Goal: Book appointment/travel/reservation

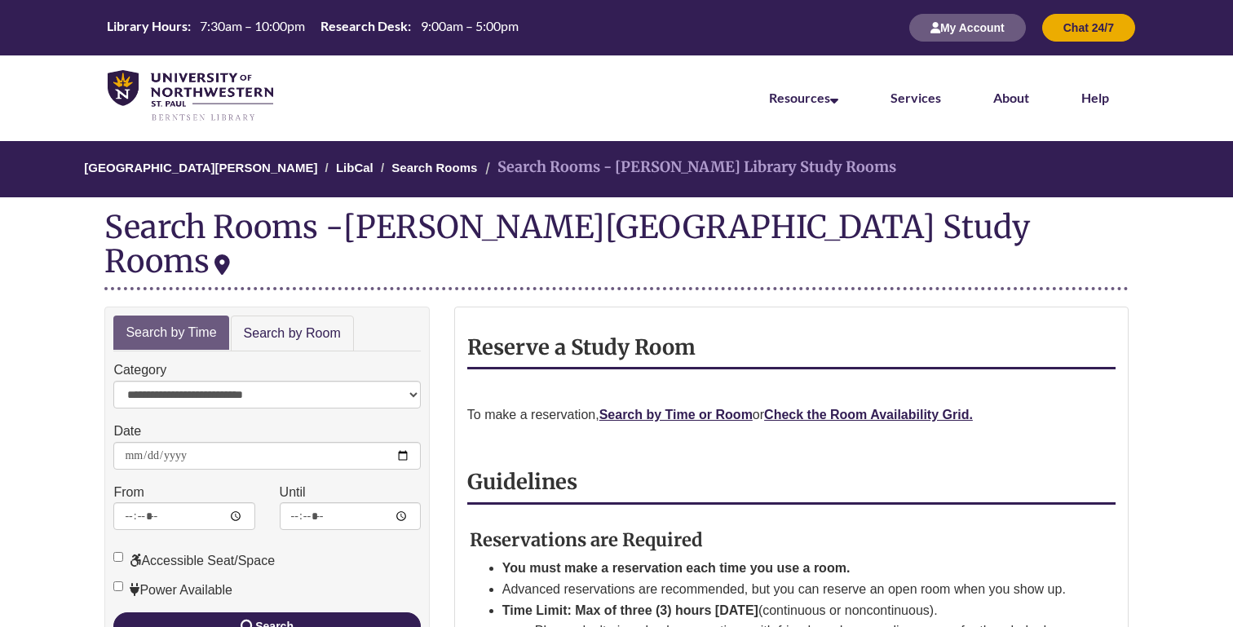
scroll to position [177, 0]
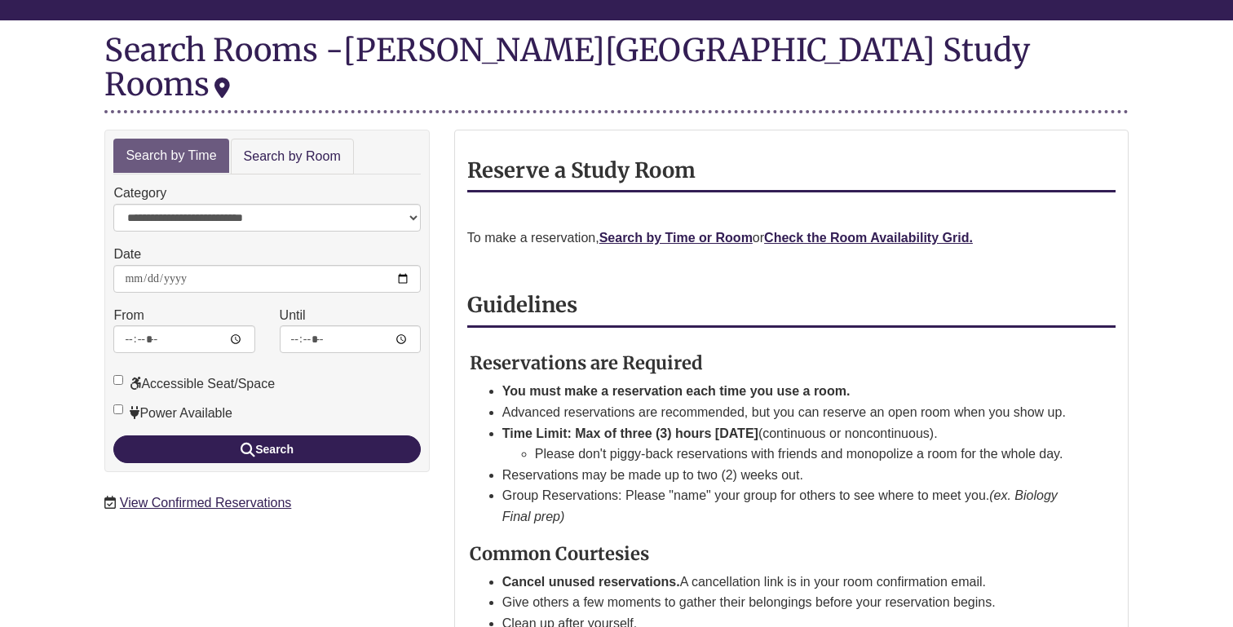
type input "**********"
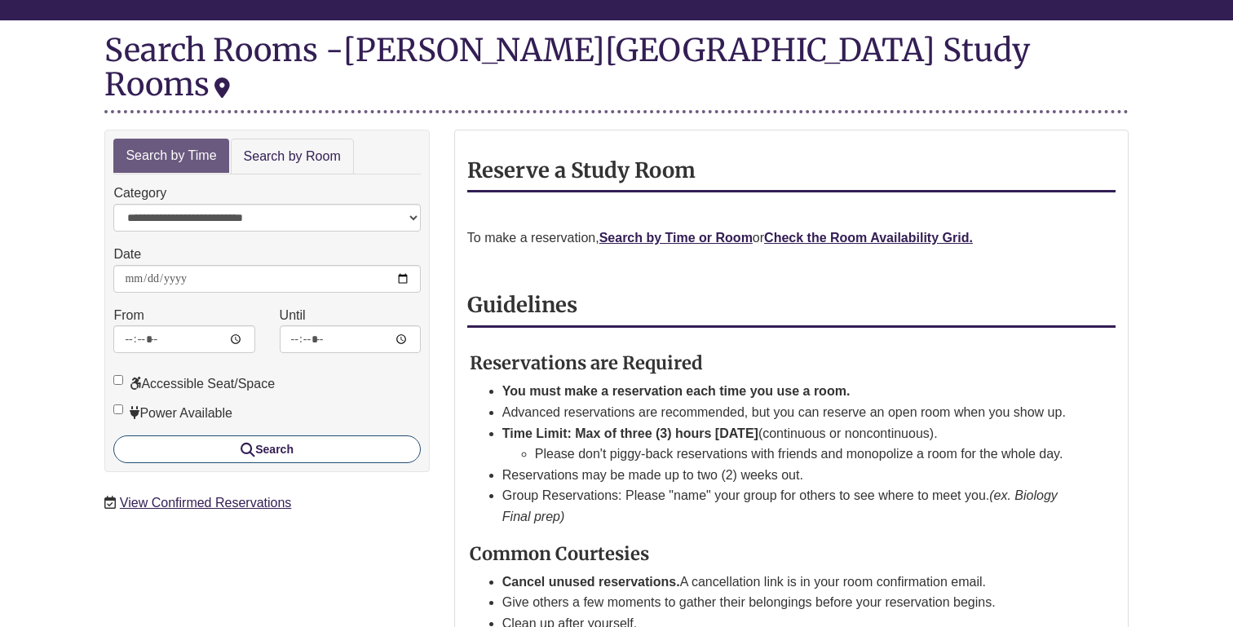
click at [267, 435] on button "Search" at bounding box center [266, 449] width 307 height 28
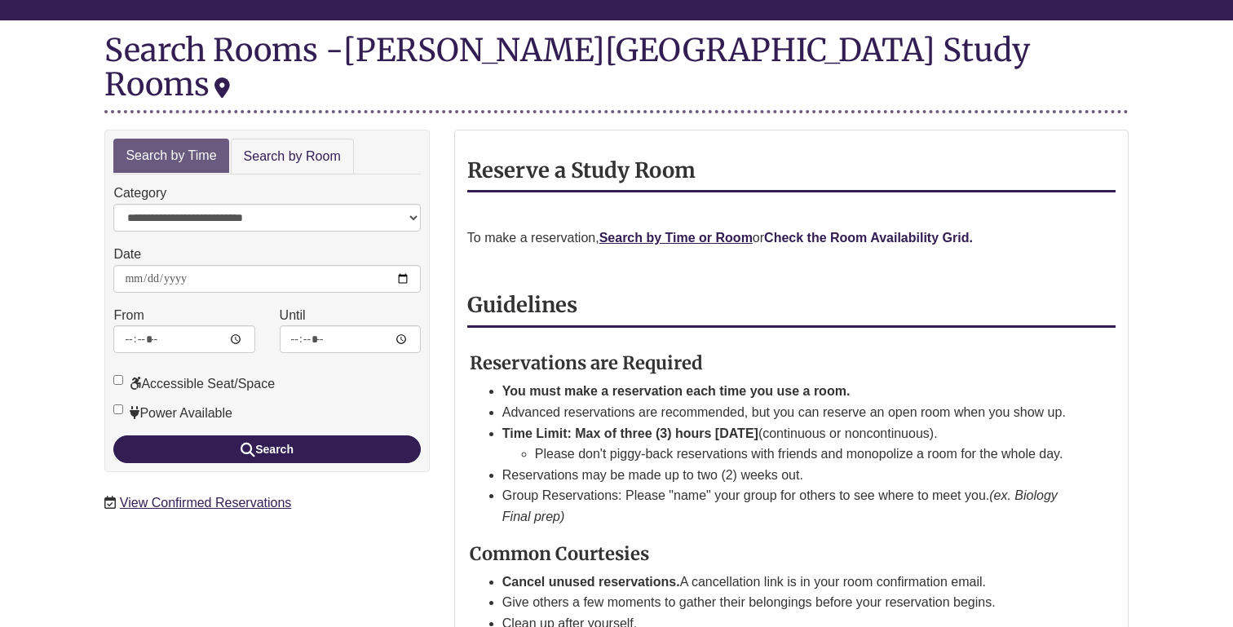
click at [864, 231] on strong "Check the Room Availability Grid." at bounding box center [868, 238] width 209 height 14
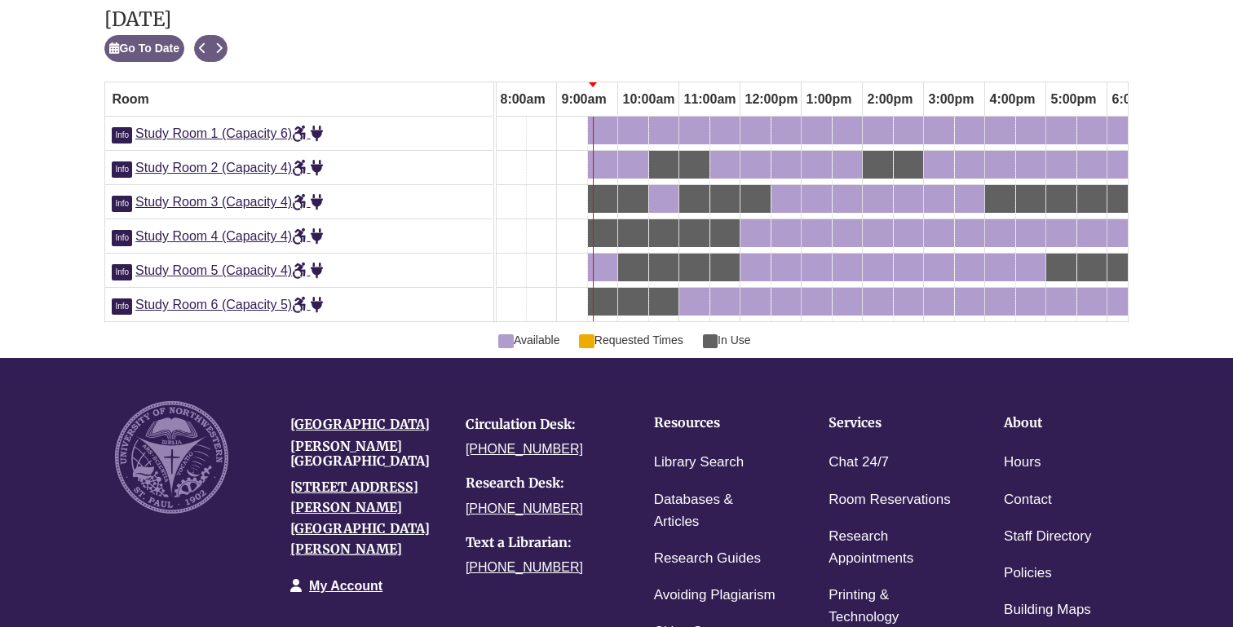
scroll to position [943, 0]
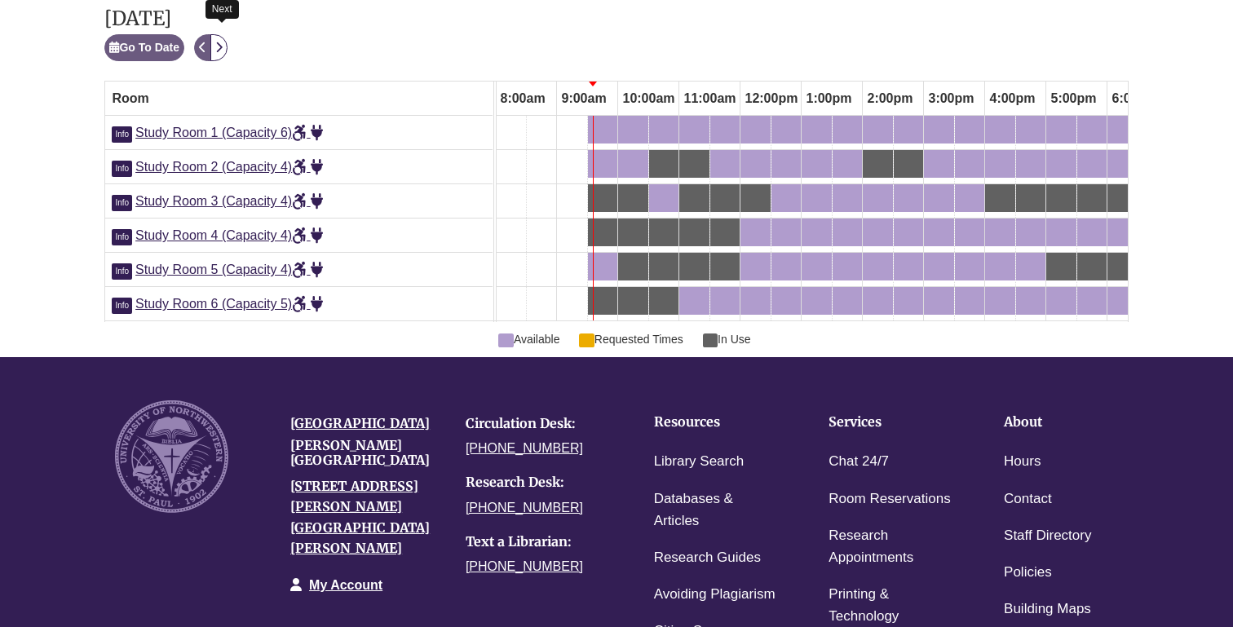
click at [228, 37] on button "Next" at bounding box center [218, 47] width 17 height 27
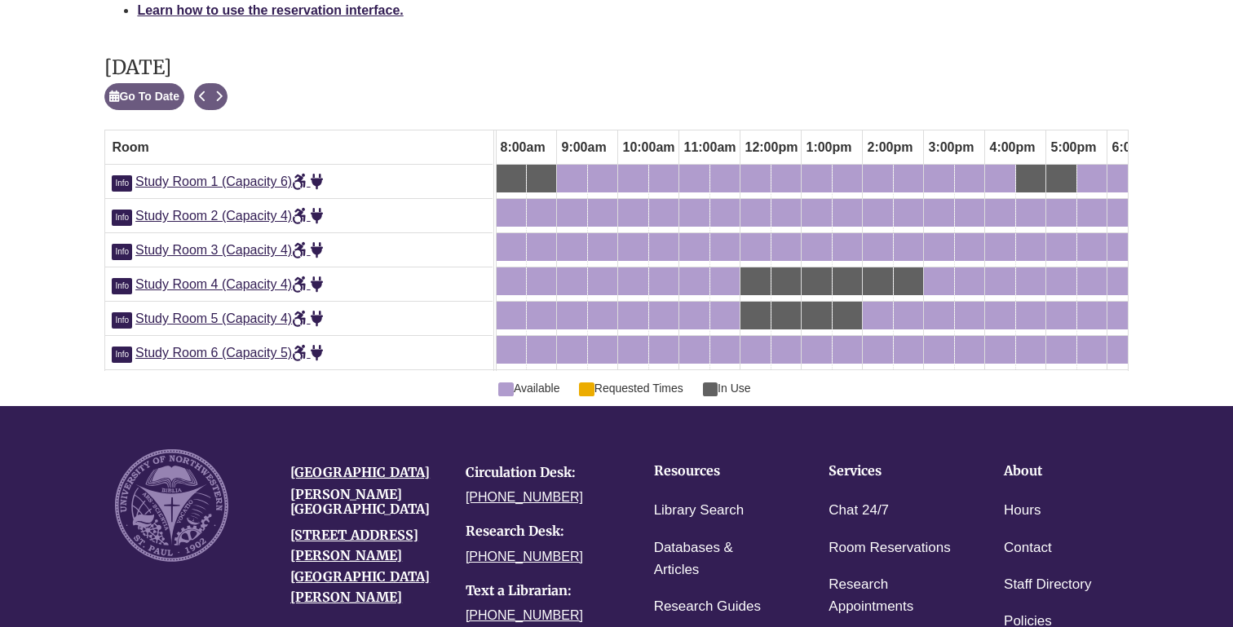
scroll to position [877, 0]
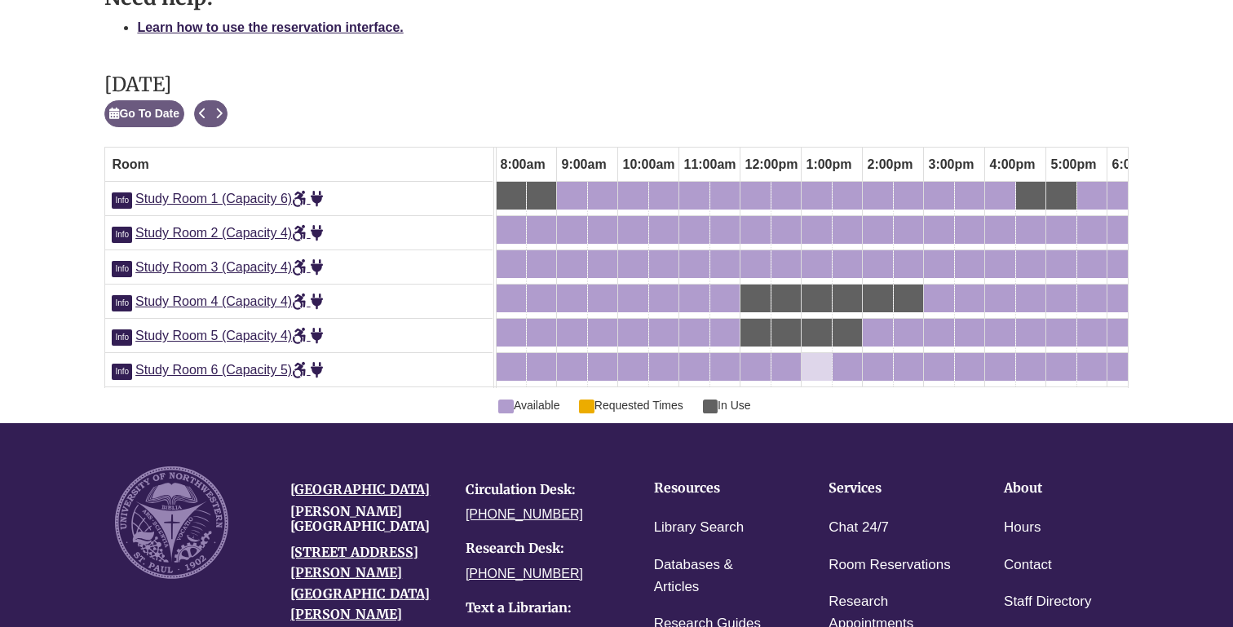
click at [819, 358] on div "1:00pm Thursday, October 2, 2025 - Study Room 6 - Available" at bounding box center [816, 367] width 27 height 18
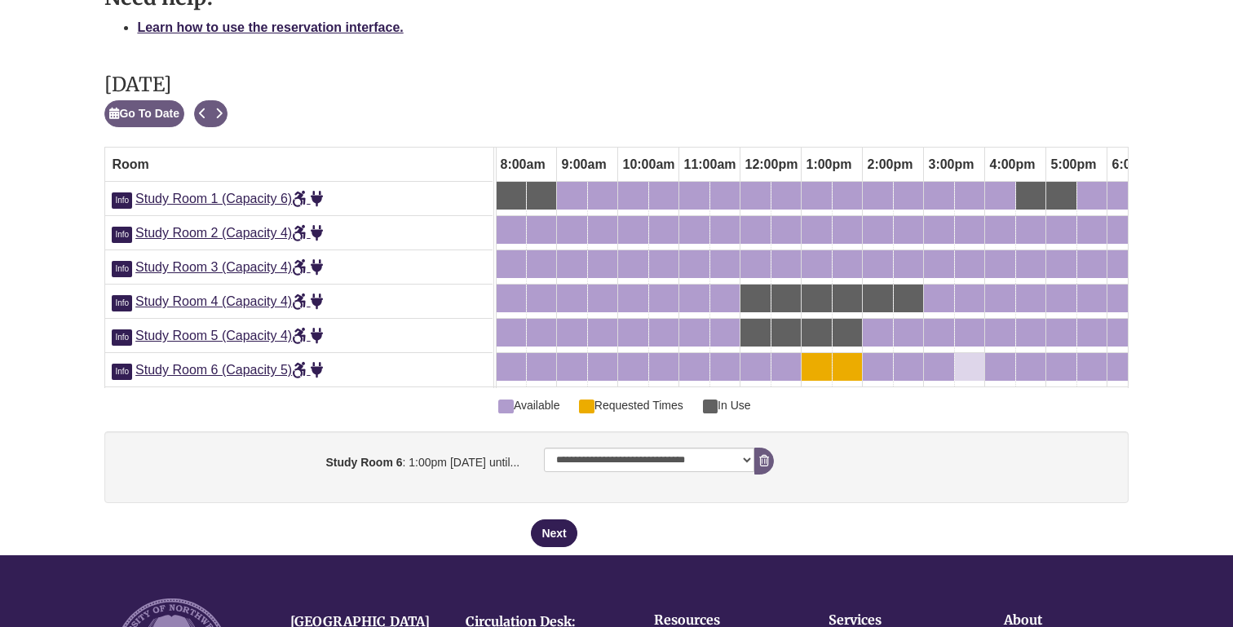
click at [960, 361] on div "3:30pm Thursday, October 2, 2025 - Study Room 6 - Available" at bounding box center [959, 367] width 7 height 18
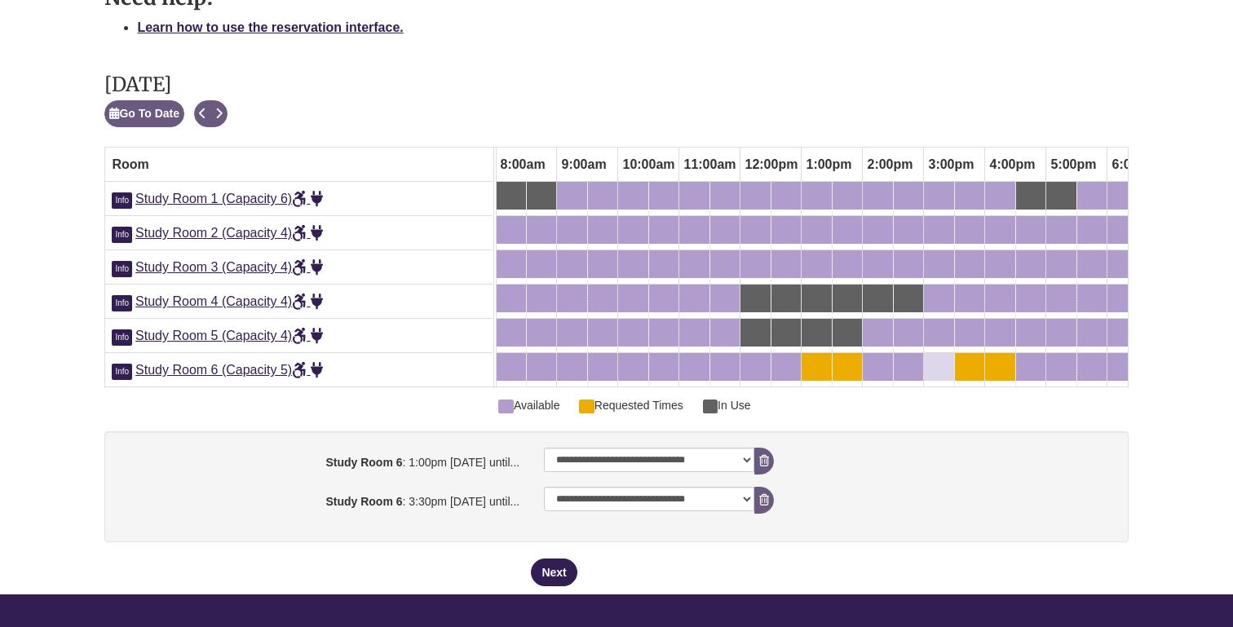
click at [934, 361] on div "3:00pm Thursday, October 2, 2025 - Study Room 6 - Available" at bounding box center [938, 367] width 27 height 18
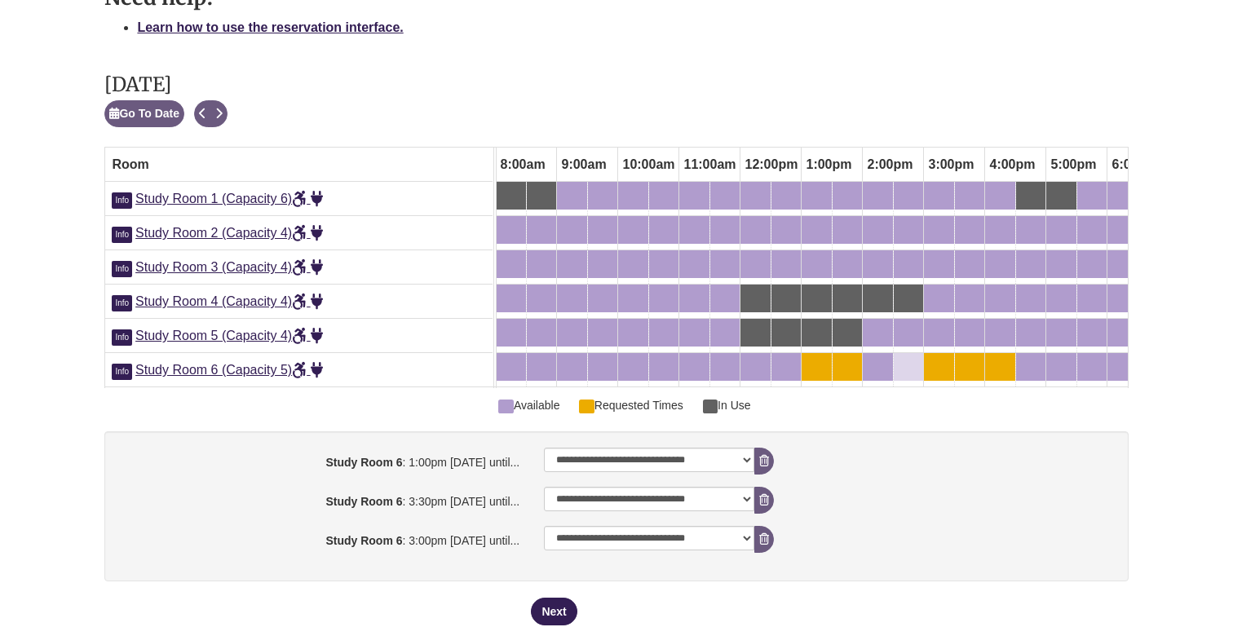
click at [903, 358] on div "2:30pm Thursday, October 2, 2025 - Study Room 6 - Available" at bounding box center [908, 367] width 26 height 18
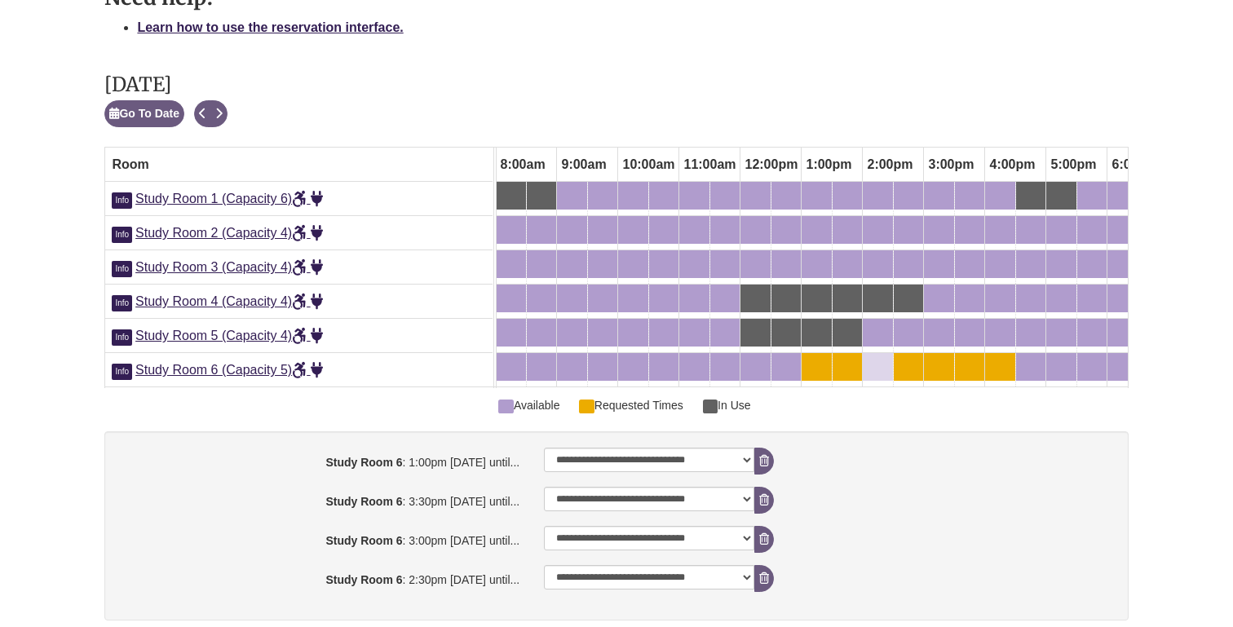
click at [874, 358] on div "2:00pm Thursday, October 2, 2025 - Study Room 6 - Available" at bounding box center [877, 367] width 27 height 18
click at [962, 358] on div "3:30pm Thursday, October 2, 2025 - Study Room 6 - Available" at bounding box center [959, 367] width 7 height 18
click at [981, 363] on div "3:30pm Thursday, October 2, 2025 - Study Room 6 - Requested Times" at bounding box center [969, 367] width 26 height 18
click at [996, 360] on div "4:00pm Thursday, October 2, 2025 - Study Room 6 - Available" at bounding box center [1000, 367] width 27 height 18
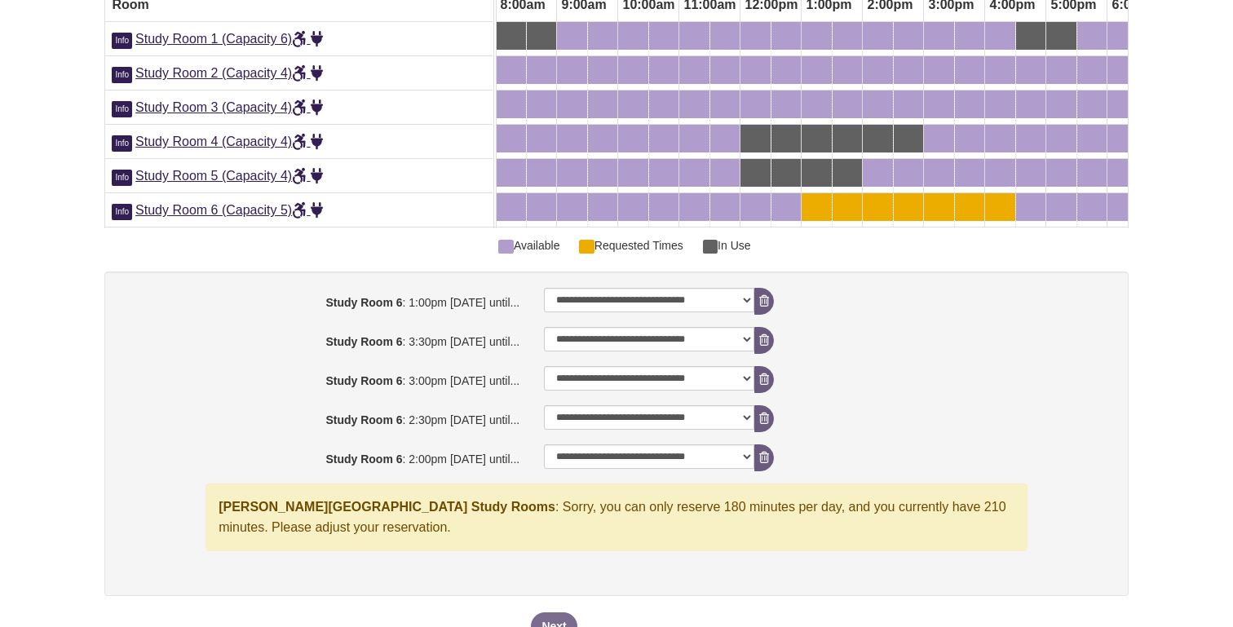
scroll to position [1043, 0]
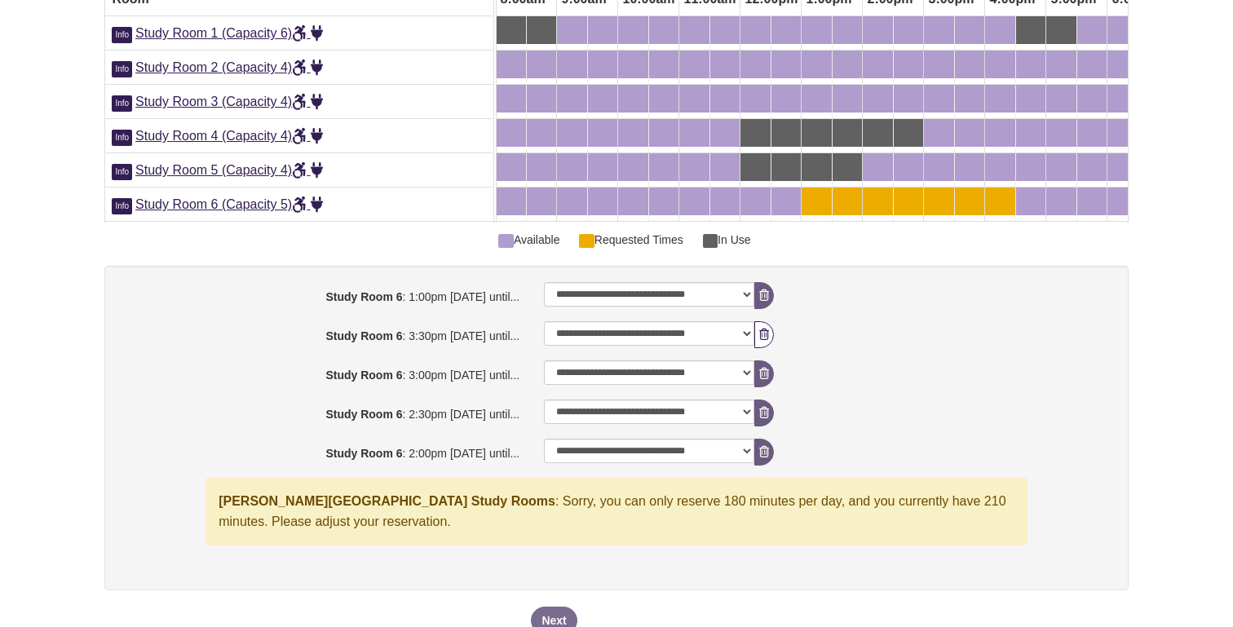
click at [762, 329] on icon "booking form" at bounding box center [764, 334] width 10 height 11
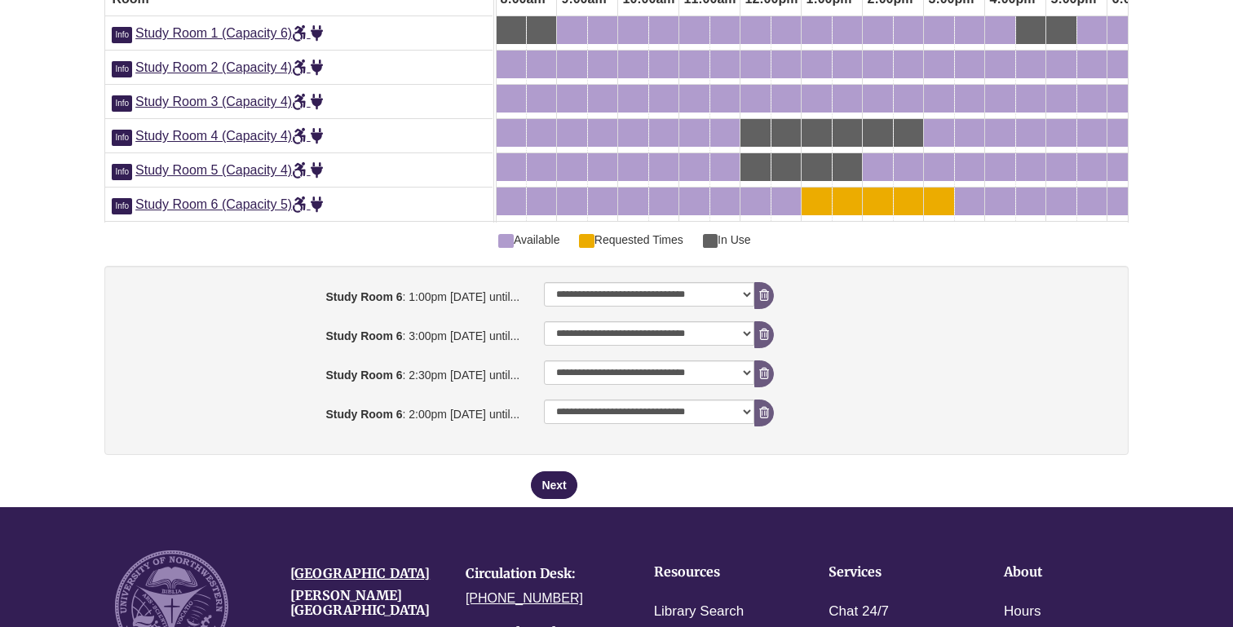
click at [762, 329] on icon "booking form" at bounding box center [764, 334] width 10 height 11
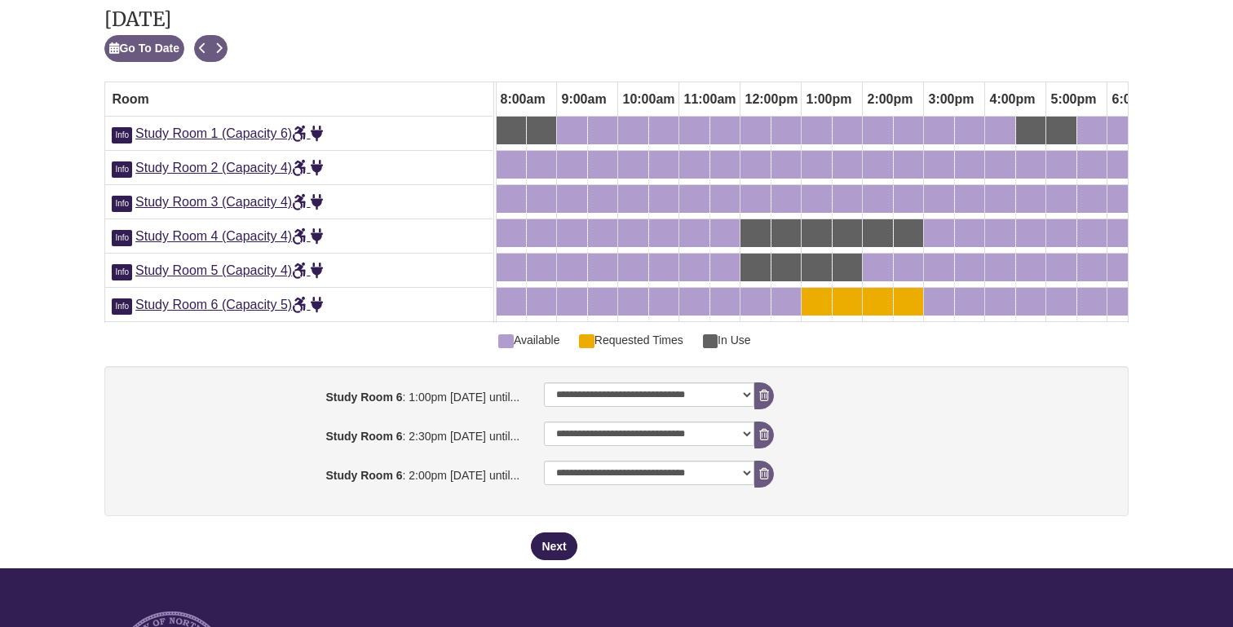
scroll to position [926, 0]
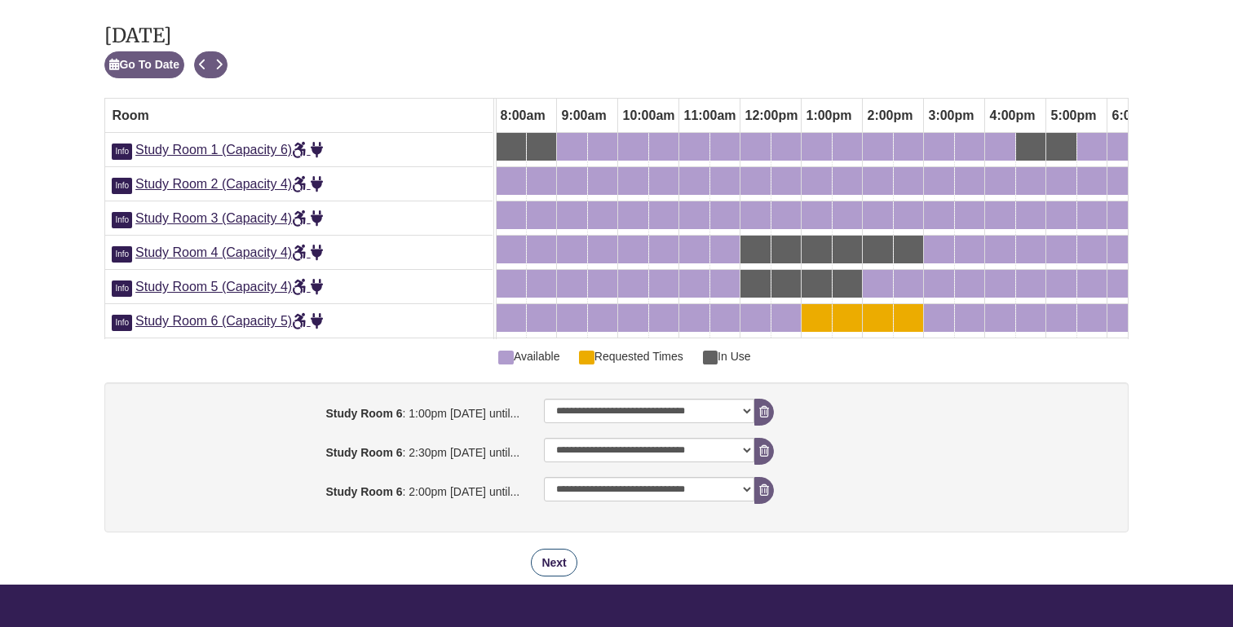
click at [563, 554] on button "Next" at bounding box center [554, 563] width 46 height 28
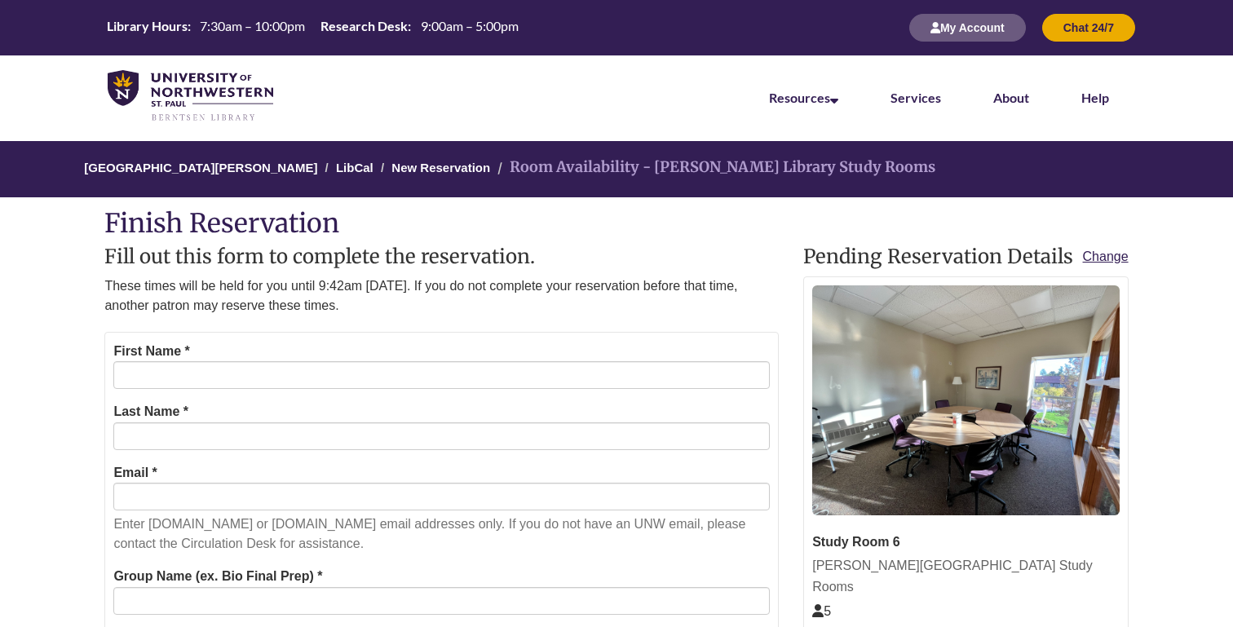
scroll to position [0, 0]
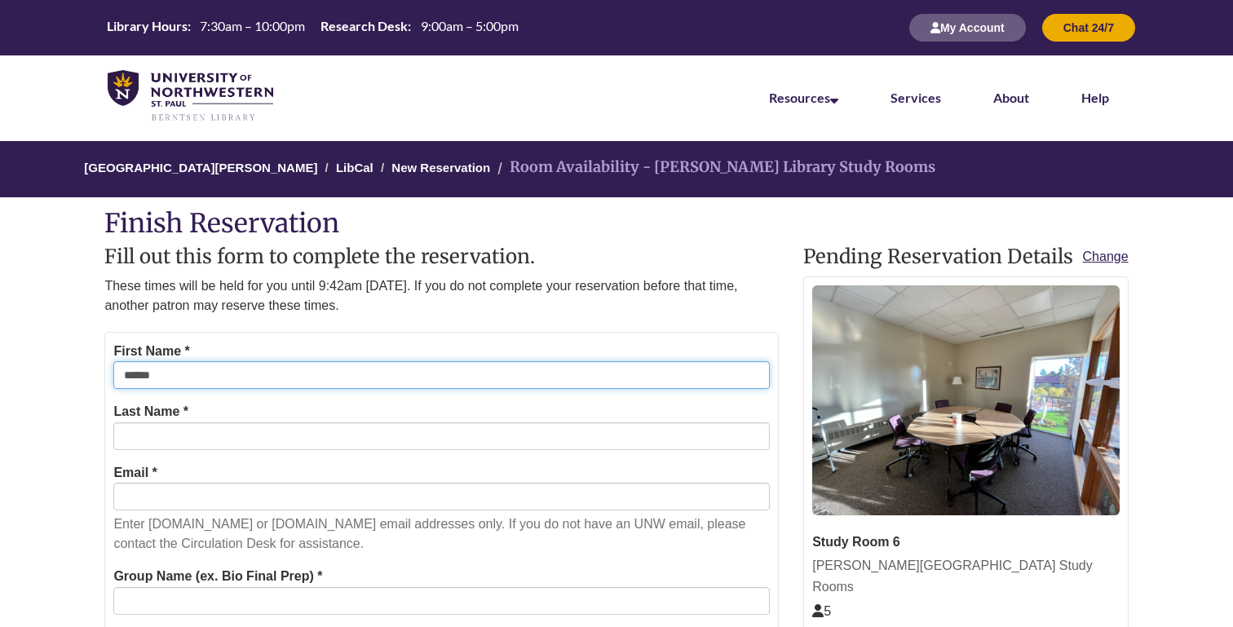
type input "******"
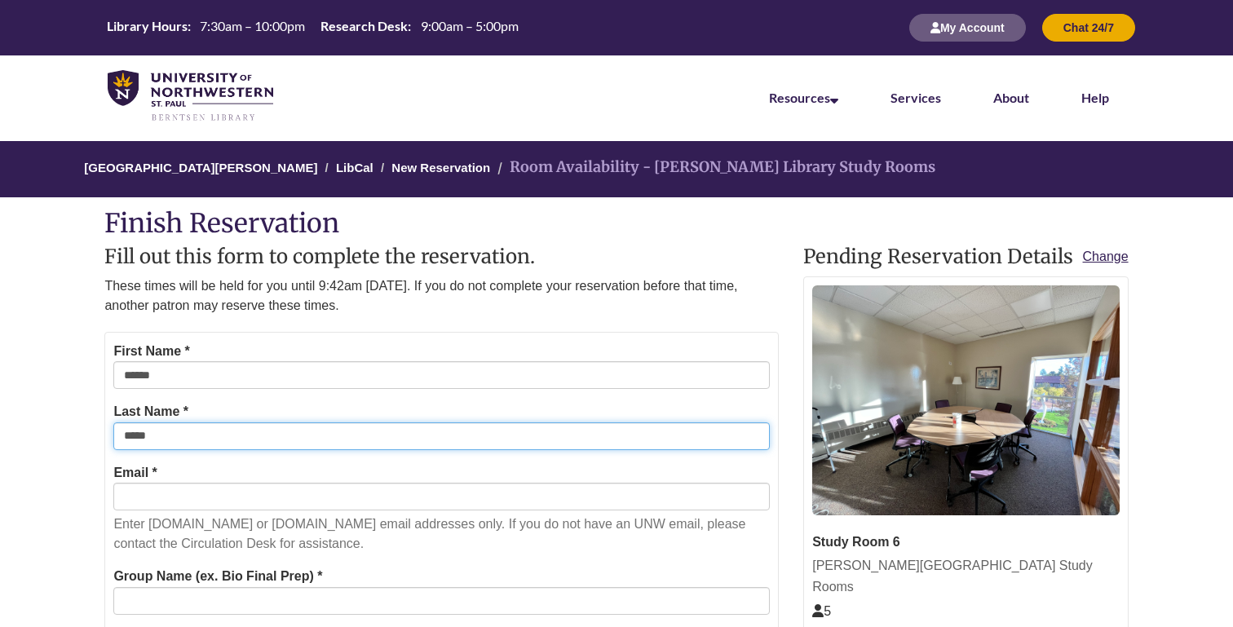
type input "*****"
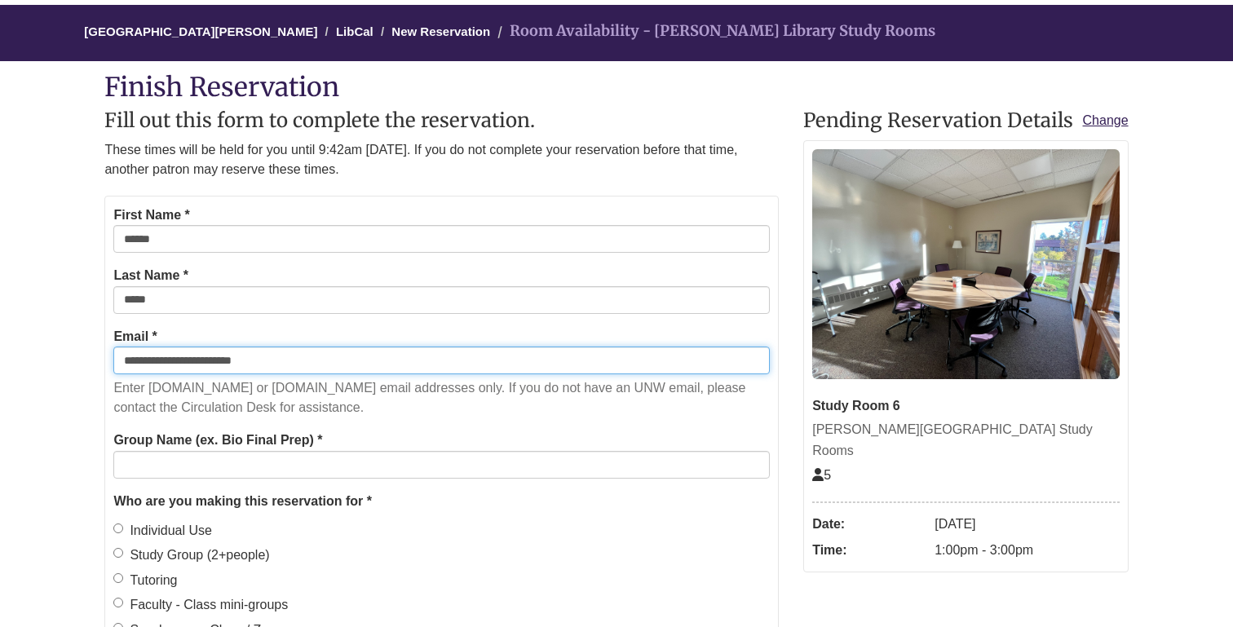
scroll to position [139, 0]
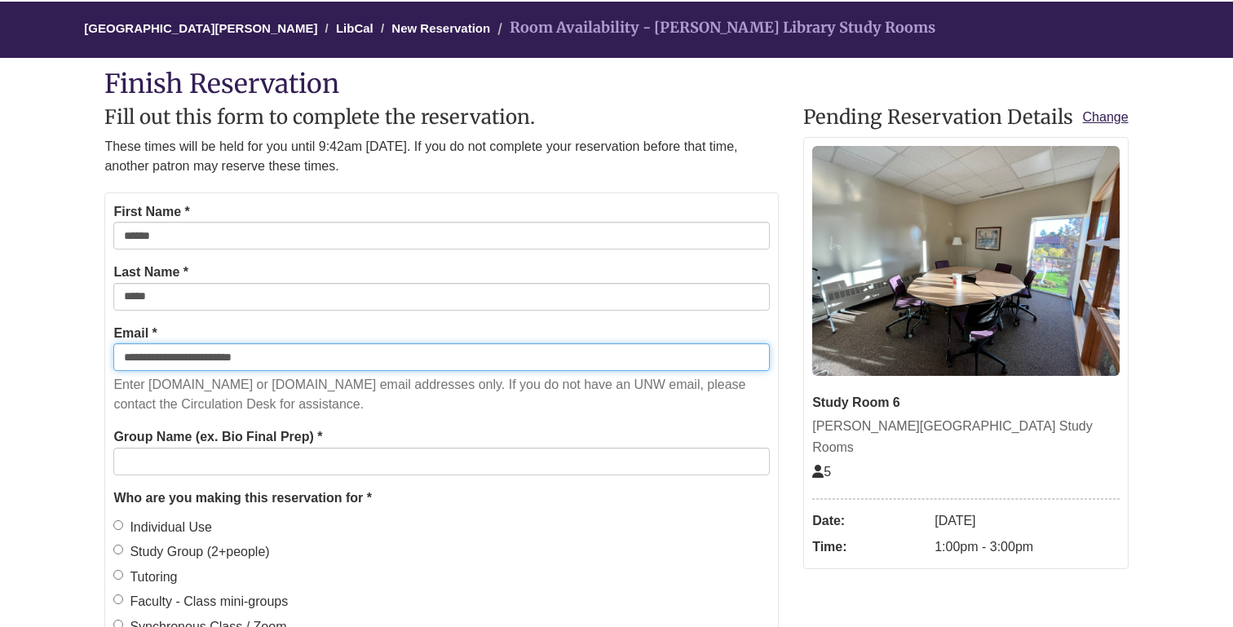
type input "**********"
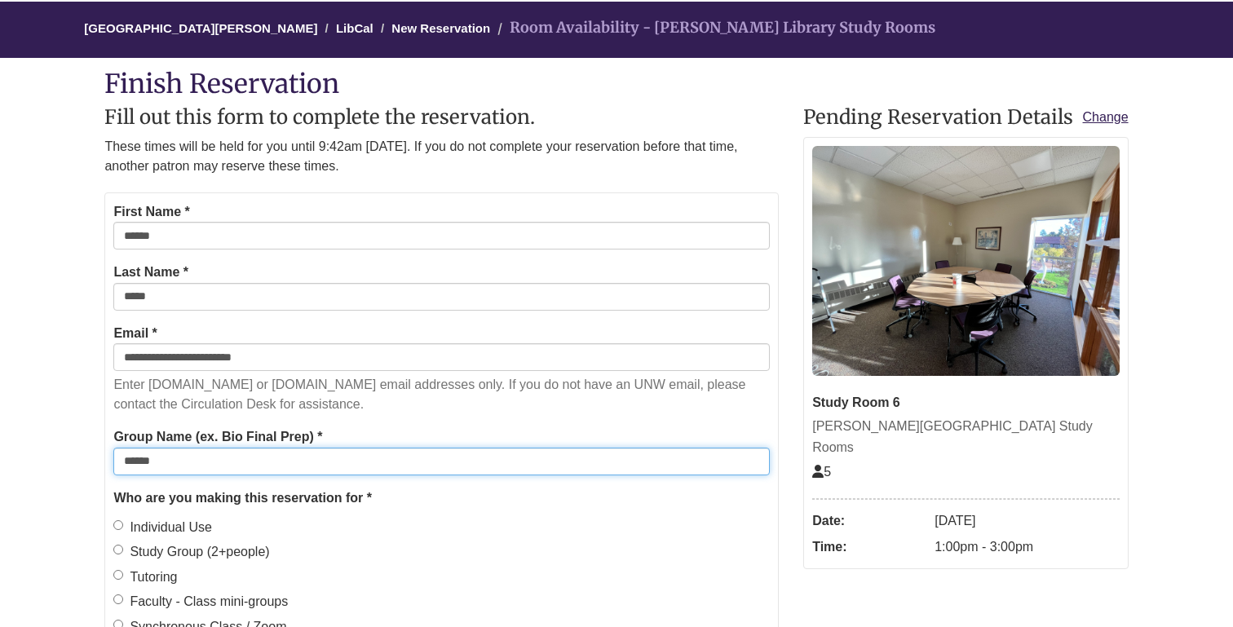
type input "******"
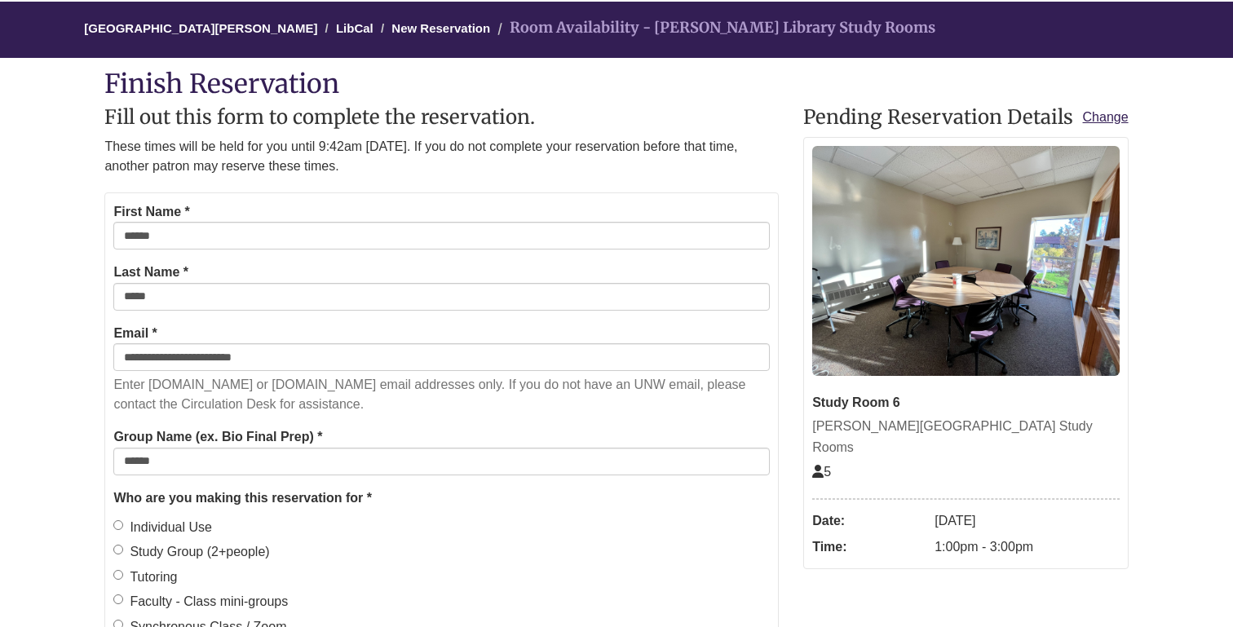
click at [194, 517] on label "Individual Use" at bounding box center [162, 527] width 99 height 21
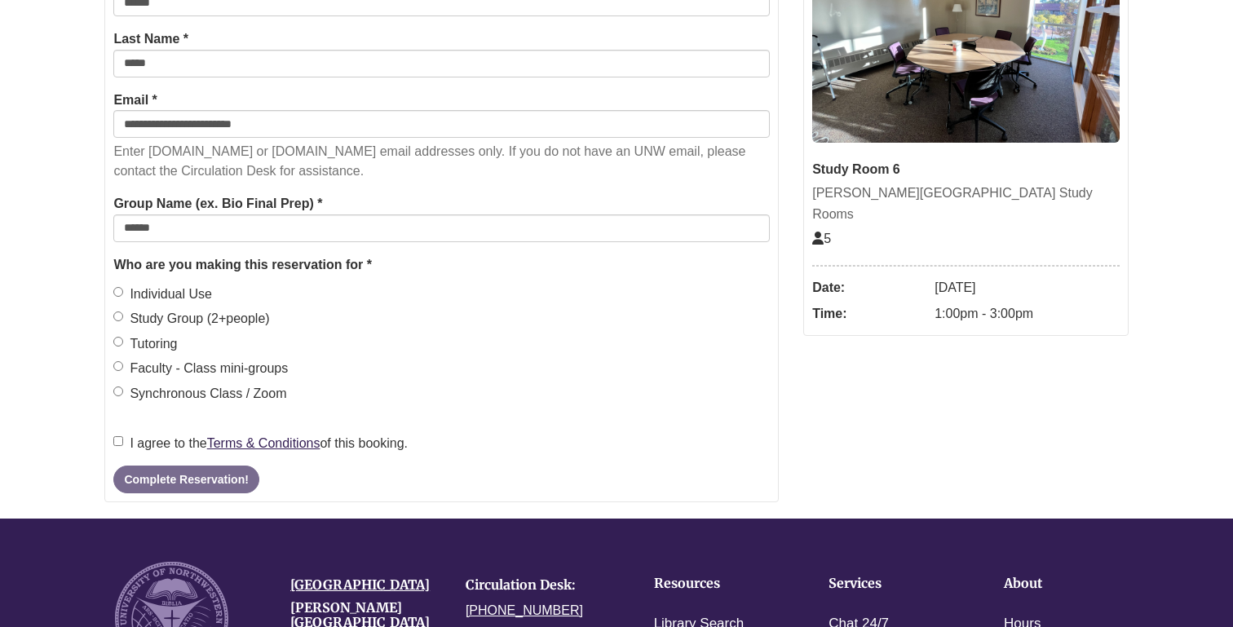
scroll to position [379, 0]
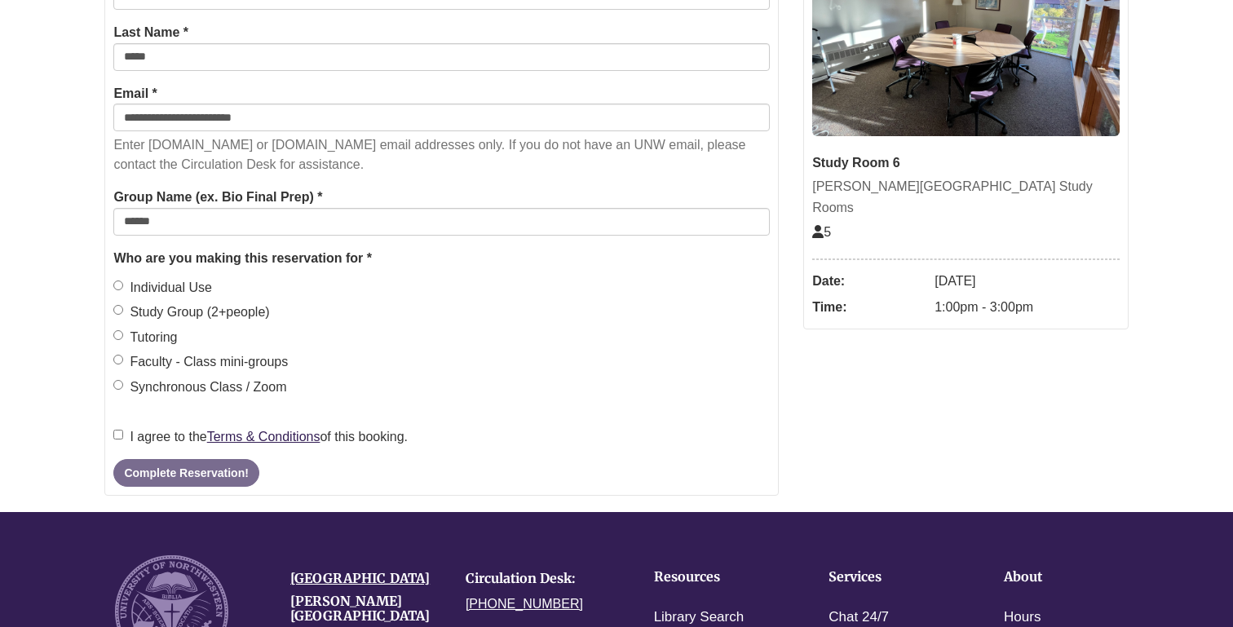
click at [165, 426] on label "I agree to the Terms & Conditions of this booking." at bounding box center [260, 436] width 294 height 21
click at [167, 473] on button "Complete Reservation!" at bounding box center [185, 473] width 145 height 28
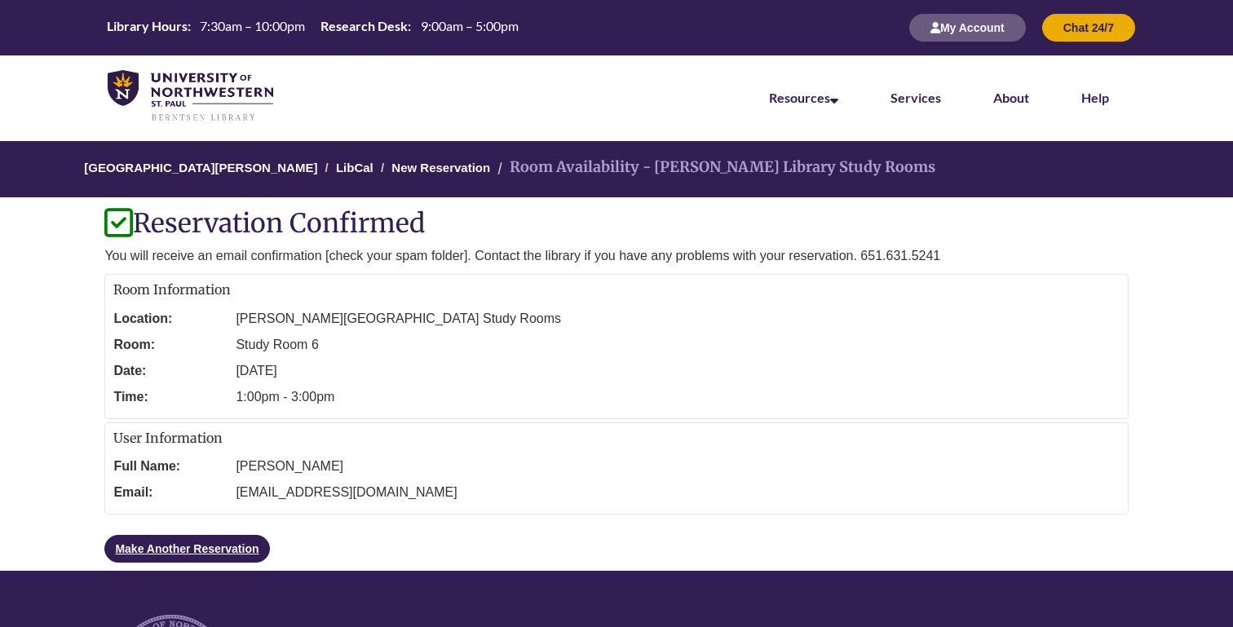
scroll to position [0, 0]
